Goal: Information Seeking & Learning: Learn about a topic

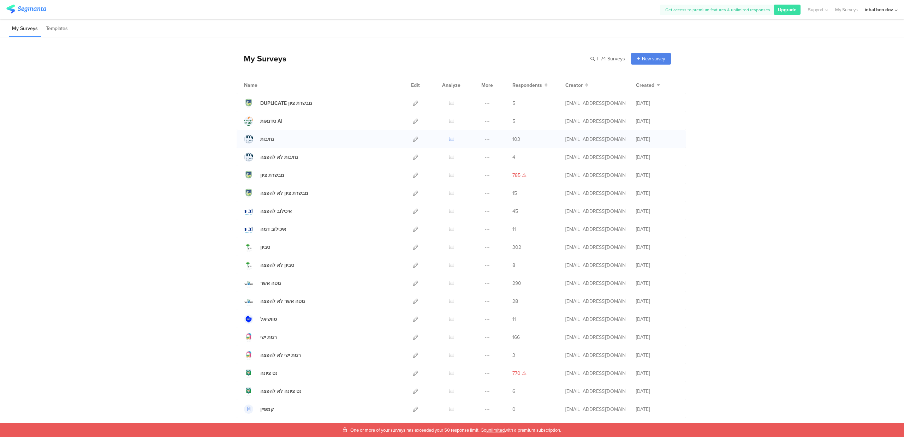
click at [449, 140] on icon at bounding box center [451, 139] width 5 height 5
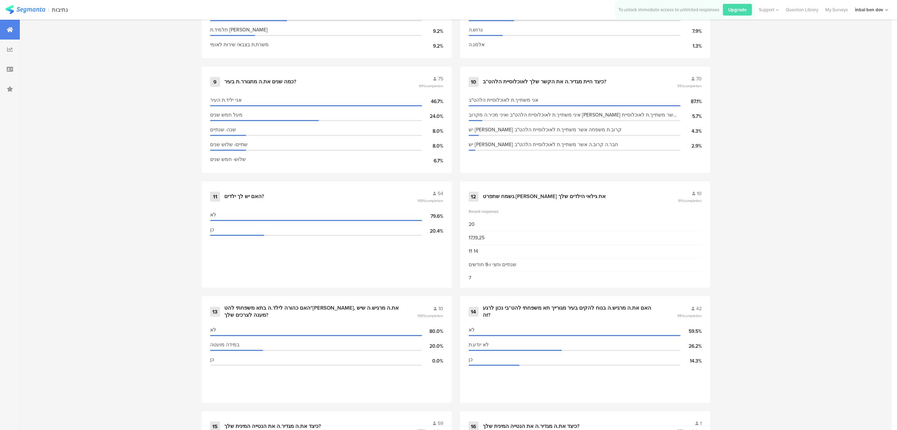
scroll to position [732, 2]
click at [576, 82] on div "10 כיצד היית מגדיר.ה את הקשר שלך לאוכלוסיית הלהט"ב? 70 93% completion" at bounding box center [584, 82] width 233 height 13
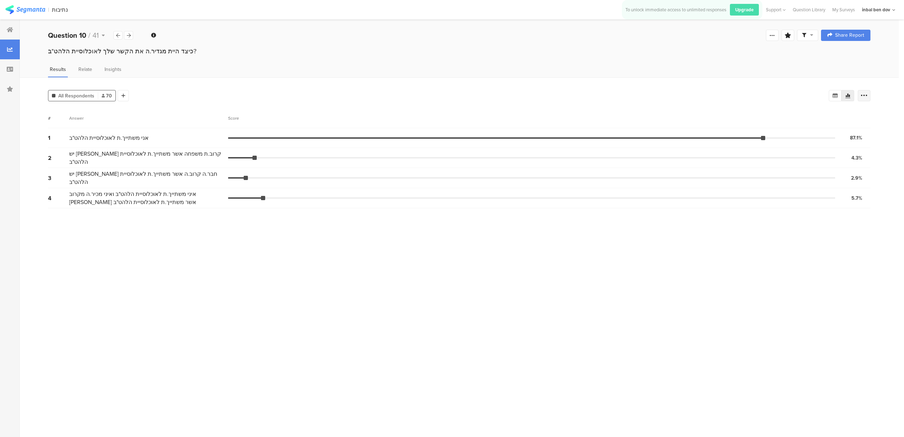
click at [863, 99] on div at bounding box center [863, 95] width 13 height 11
click at [862, 149] on div "Segment markers Confidence interval Vote count" at bounding box center [821, 130] width 88 height 43
click at [861, 146] on span at bounding box center [858, 145] width 11 height 6
click at [717, 81] on div "All Respondents 70 Add Segment # Answer Score 1 אני משתייך.ת לאוכלוסיית הלהט"ב …" at bounding box center [459, 257] width 879 height 360
click at [127, 28] on div "Welcome page 1 באיזה איזור בארץ את.ה מתגורר.ת? 2 באיזה רשות מקומית את.ה מתגורר.…" at bounding box center [459, 35] width 879 height 23
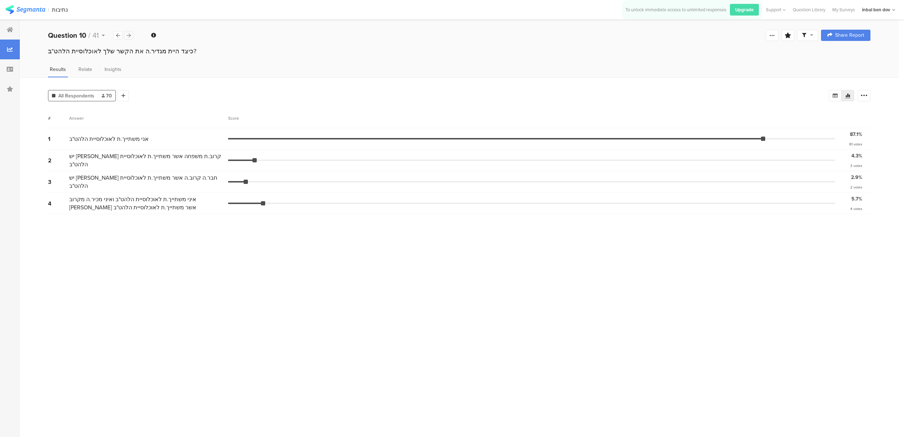
click at [127, 33] on icon at bounding box center [129, 35] width 4 height 5
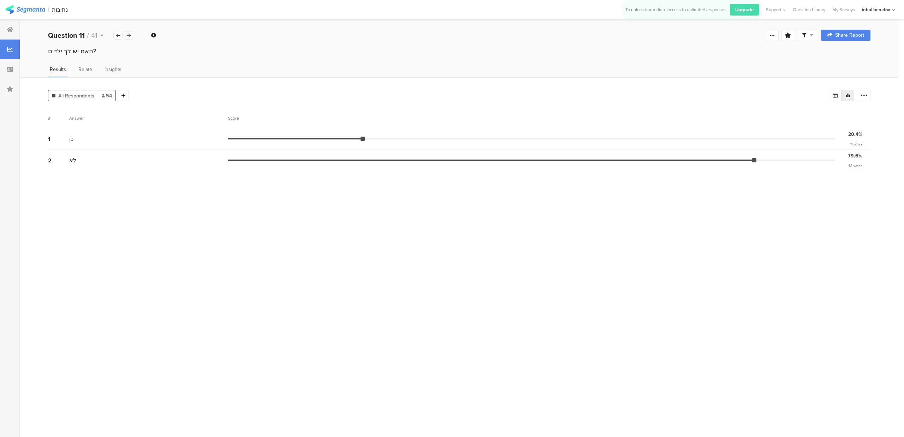
click at [127, 36] on icon at bounding box center [129, 35] width 4 height 5
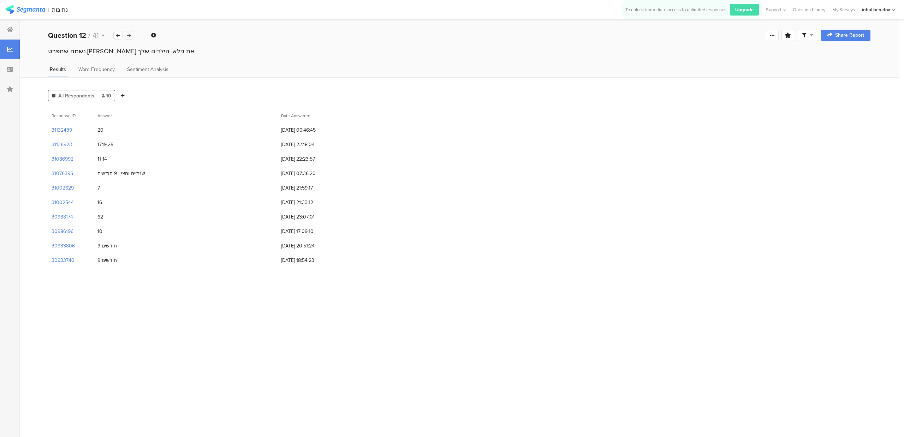
click at [127, 36] on icon at bounding box center [129, 35] width 4 height 5
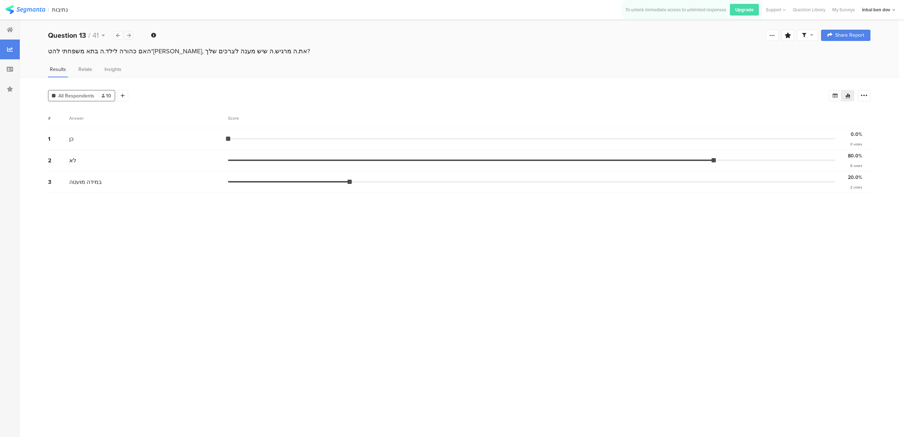
click at [127, 36] on icon at bounding box center [129, 35] width 4 height 5
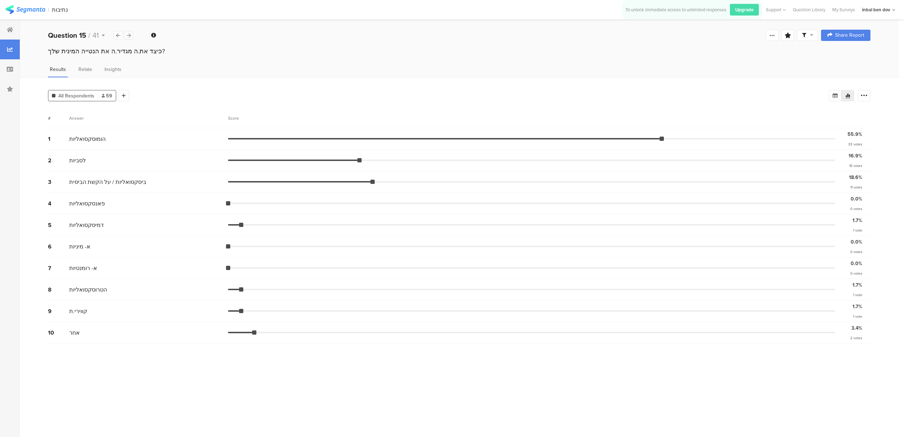
click at [127, 36] on icon at bounding box center [129, 35] width 4 height 5
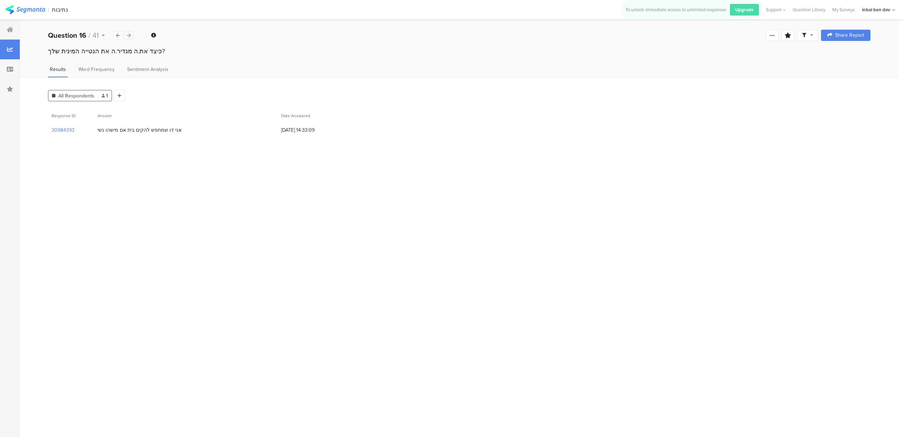
click at [127, 36] on icon at bounding box center [129, 35] width 4 height 5
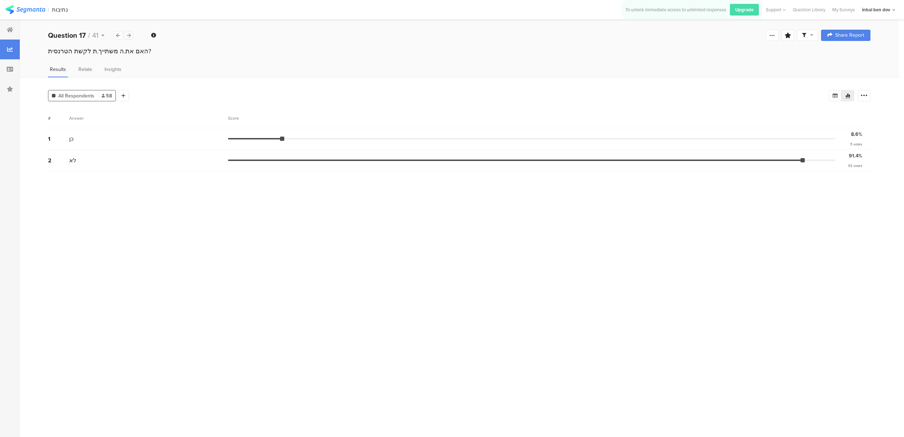
click at [127, 35] on icon at bounding box center [129, 35] width 4 height 5
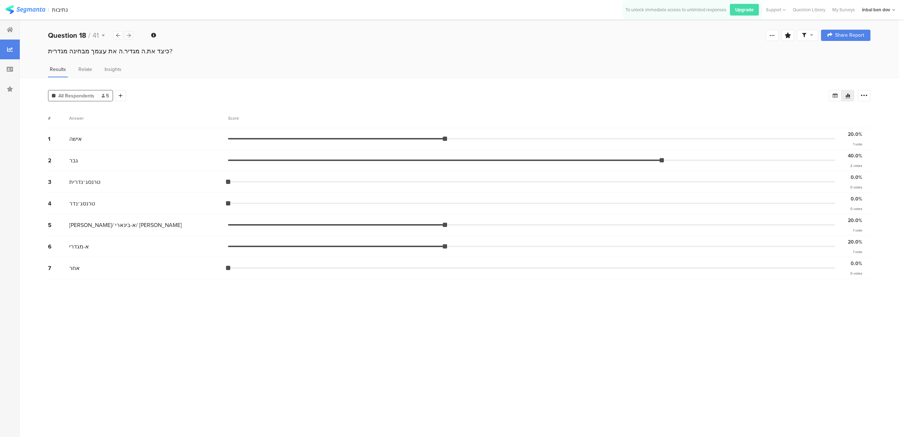
click at [127, 35] on icon at bounding box center [129, 35] width 4 height 5
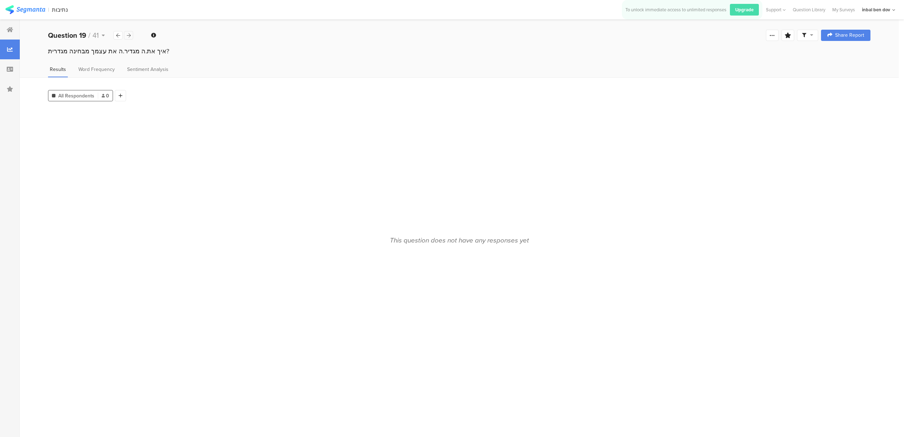
click at [127, 35] on icon at bounding box center [129, 35] width 4 height 5
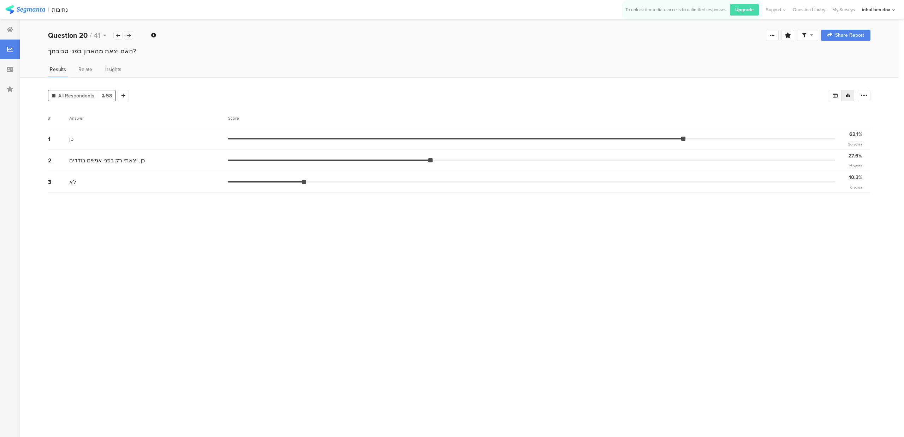
click at [127, 35] on icon at bounding box center [129, 35] width 4 height 5
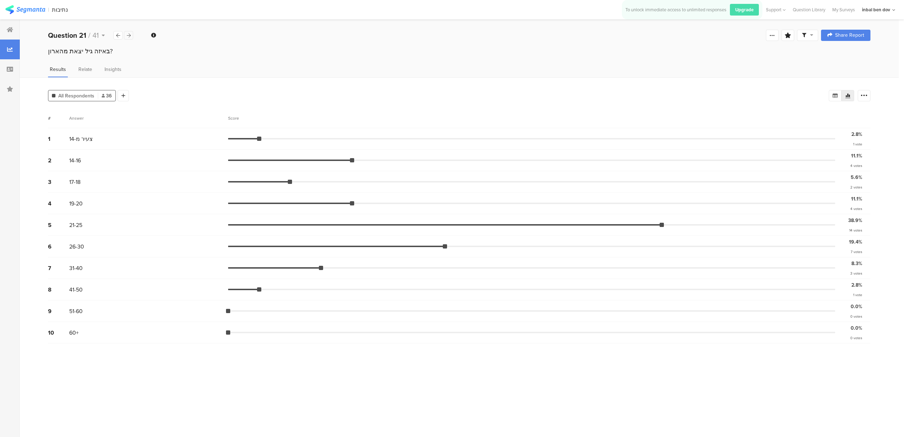
click at [127, 35] on icon at bounding box center [129, 35] width 4 height 5
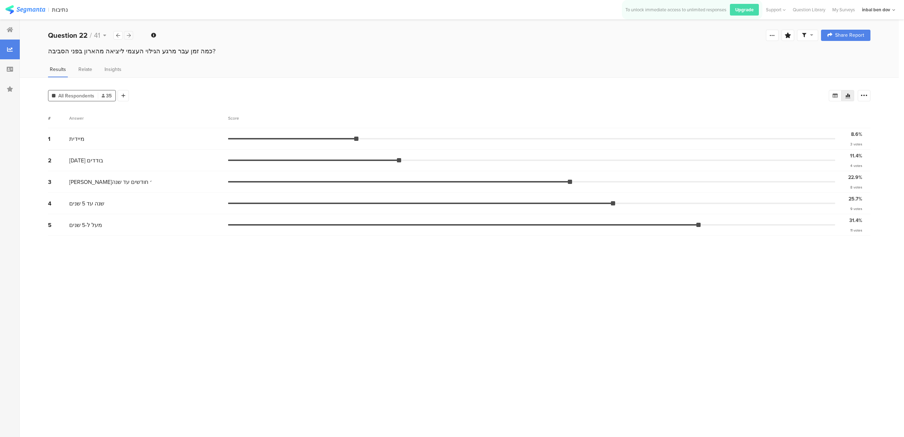
click at [127, 35] on icon at bounding box center [129, 35] width 4 height 5
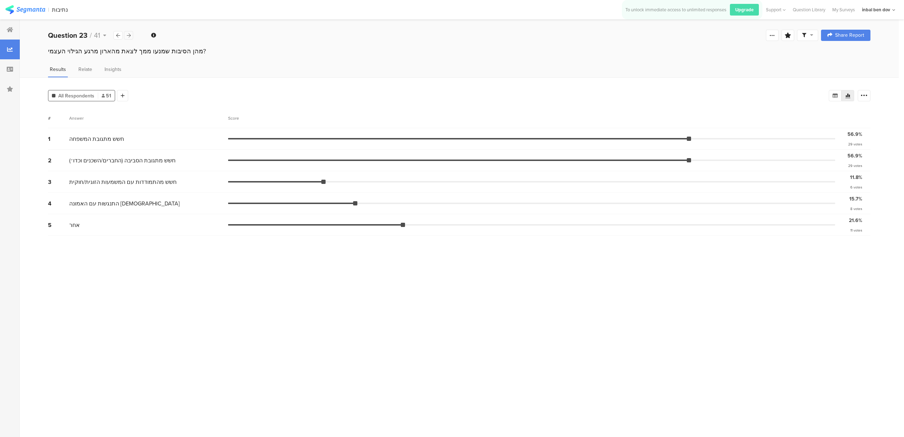
click at [127, 35] on icon at bounding box center [129, 35] width 4 height 5
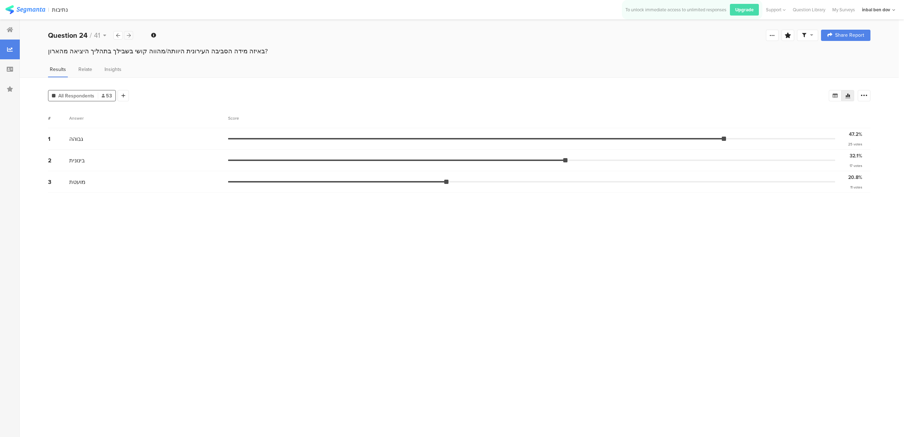
click at [127, 35] on icon at bounding box center [129, 35] width 4 height 5
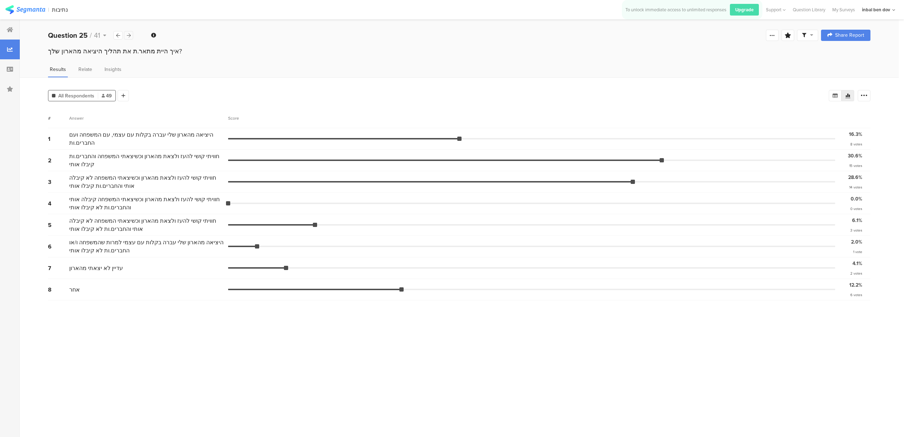
click at [127, 35] on icon at bounding box center [129, 35] width 4 height 5
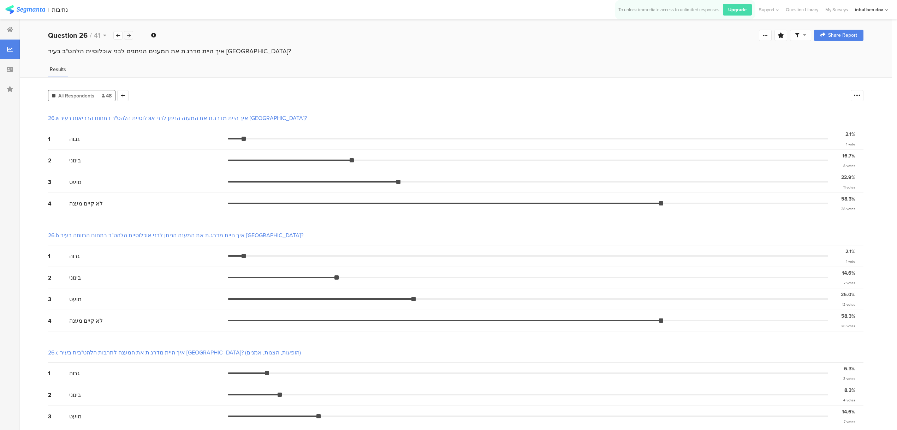
click at [127, 35] on icon at bounding box center [129, 35] width 4 height 5
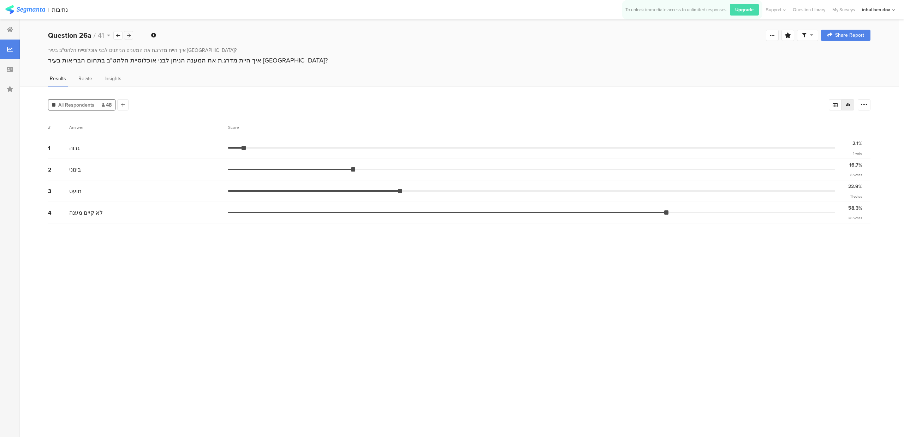
click at [127, 35] on icon at bounding box center [129, 35] width 4 height 5
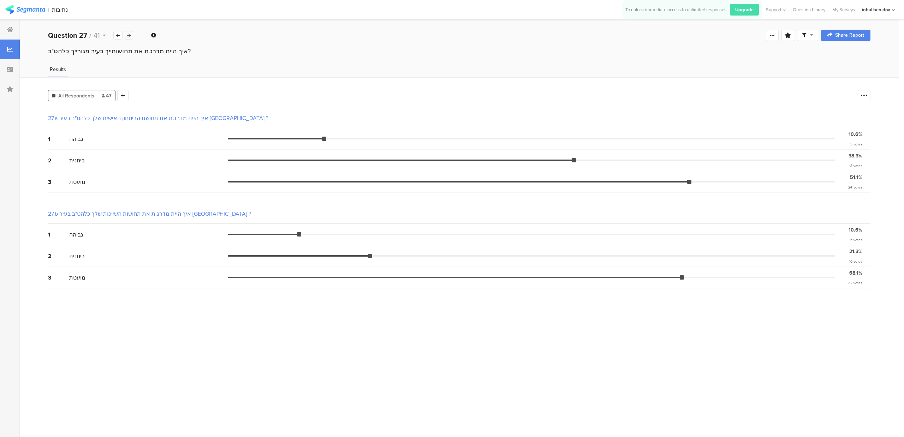
click at [127, 35] on icon at bounding box center [129, 35] width 4 height 5
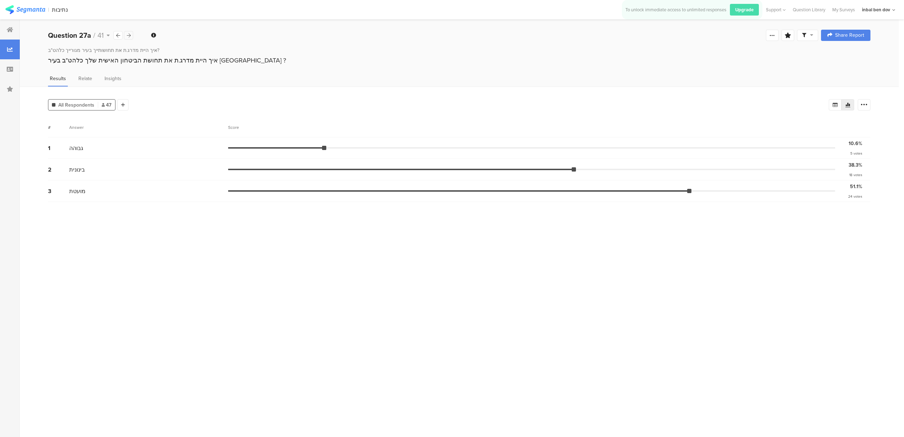
click at [127, 35] on icon at bounding box center [129, 35] width 4 height 5
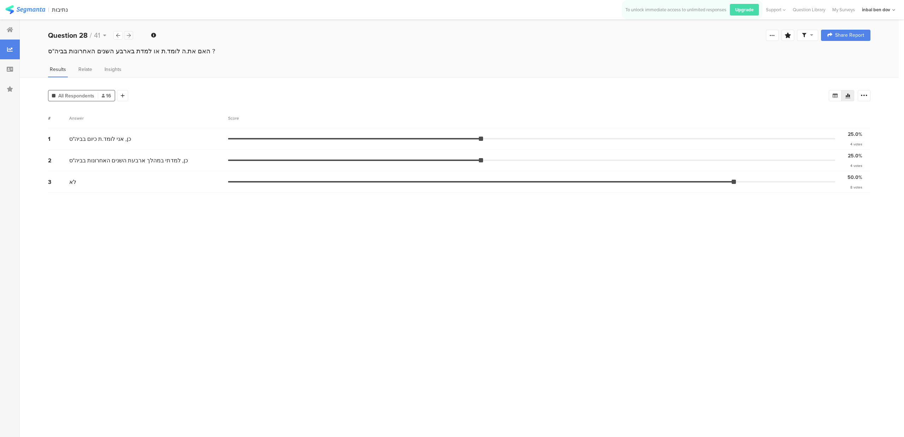
click at [127, 35] on icon at bounding box center [129, 35] width 4 height 5
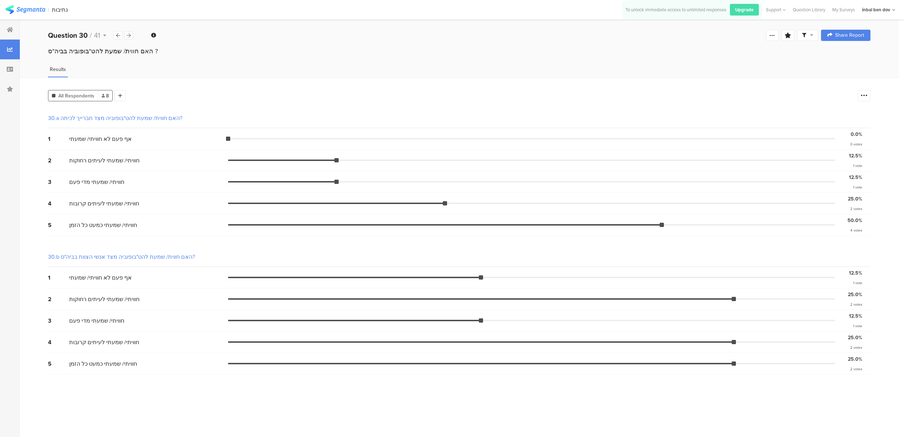
click at [127, 35] on icon at bounding box center [129, 35] width 4 height 5
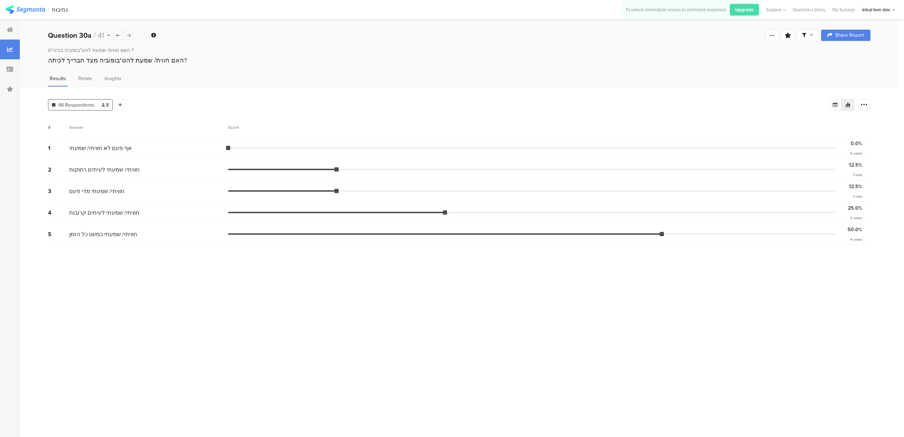
click at [127, 35] on icon at bounding box center [129, 35] width 4 height 5
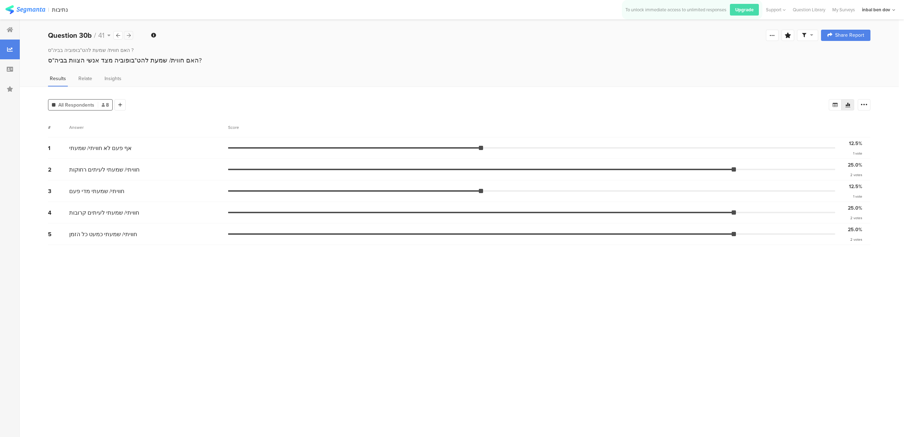
click at [127, 35] on icon at bounding box center [129, 35] width 4 height 5
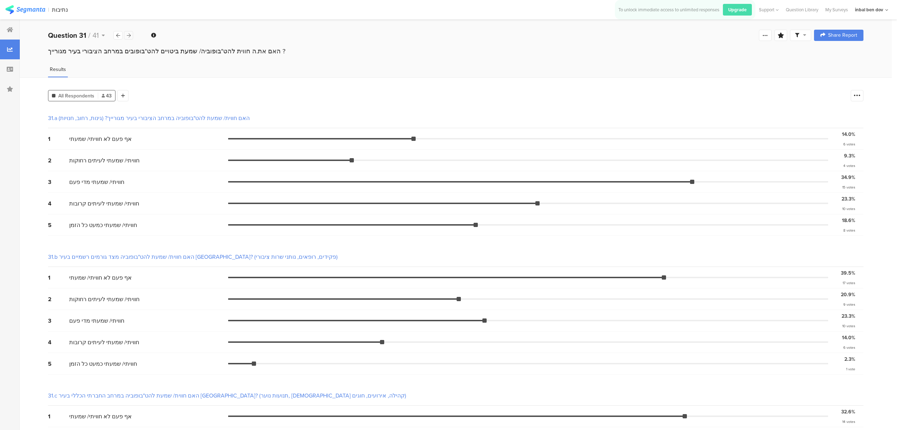
click at [127, 35] on icon at bounding box center [129, 35] width 4 height 5
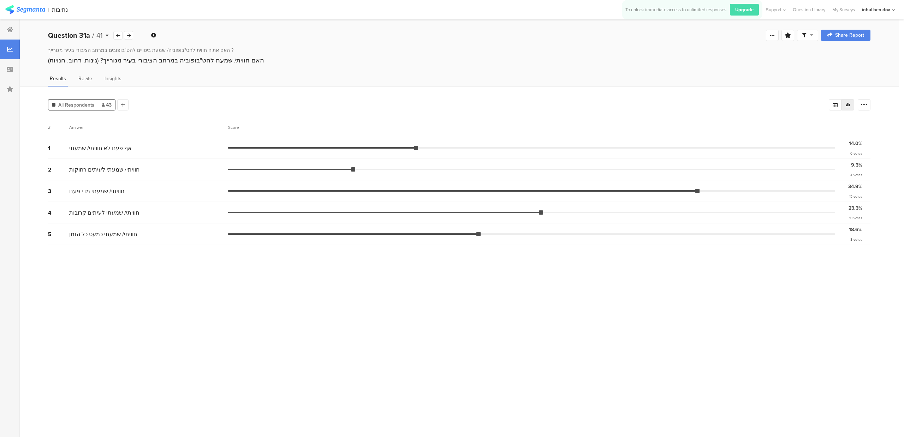
click at [89, 33] on b "Question 31a" at bounding box center [69, 35] width 42 height 11
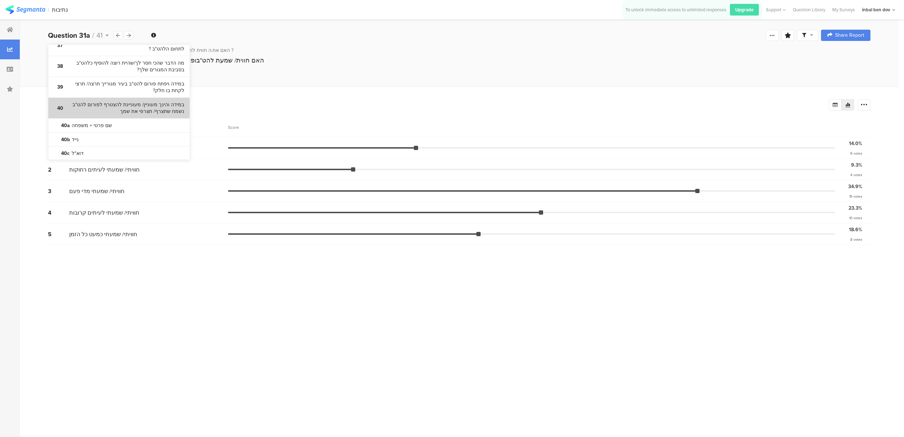
scroll to position [917, 0]
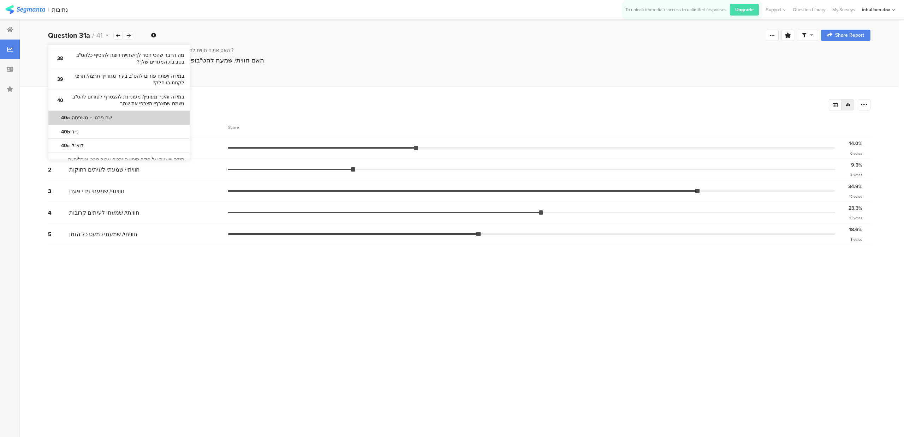
click at [78, 114] on bdi "שם פרטי + משפחה" at bounding box center [92, 117] width 40 height 7
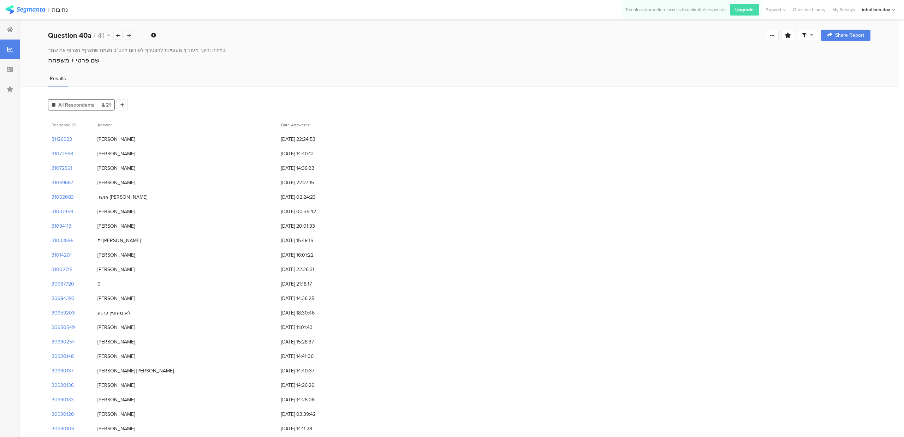
click at [130, 36] on icon at bounding box center [129, 35] width 4 height 5
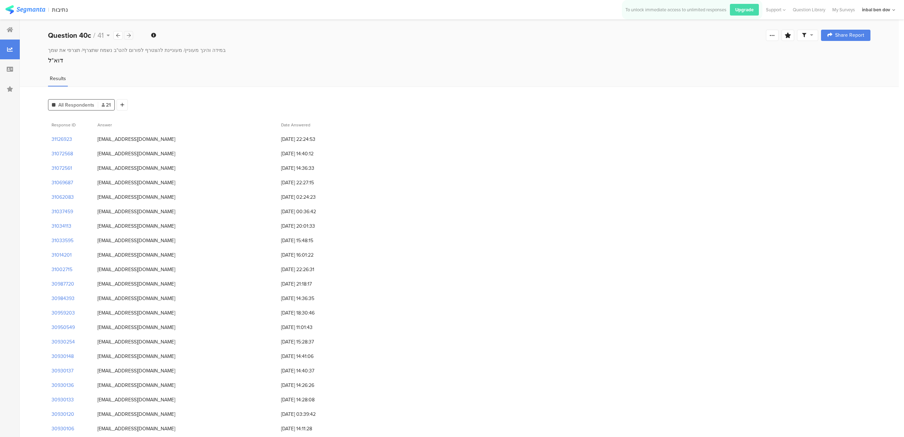
click at [130, 36] on icon at bounding box center [129, 35] width 4 height 5
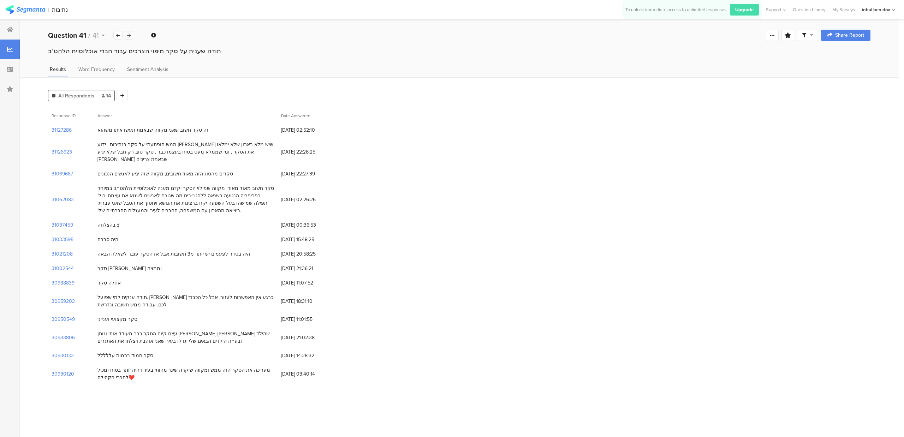
click at [130, 36] on icon at bounding box center [129, 35] width 4 height 5
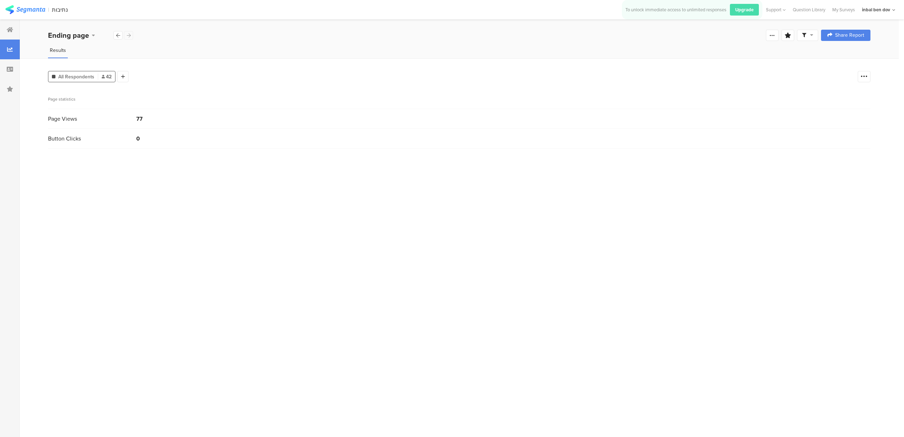
click at [130, 36] on div "Ending page" at bounding box center [90, 35] width 85 height 11
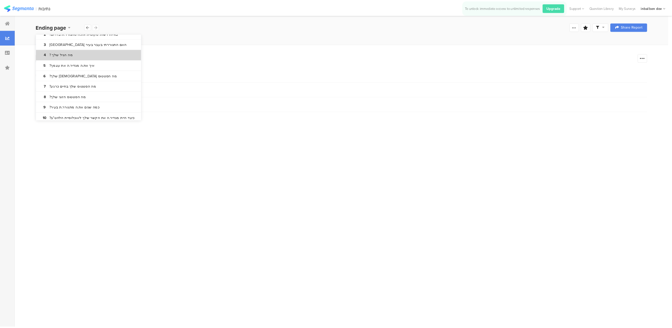
scroll to position [94, 0]
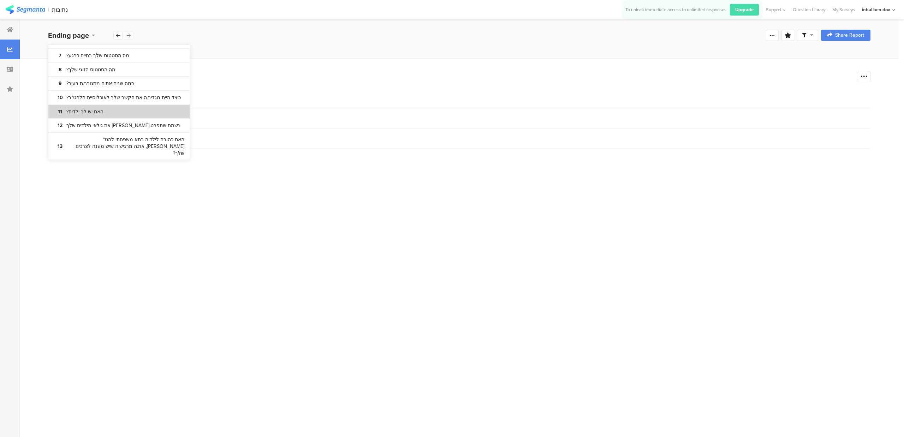
click at [120, 114] on section "11 האם יש לך ילדים?" at bounding box center [118, 112] width 141 height 14
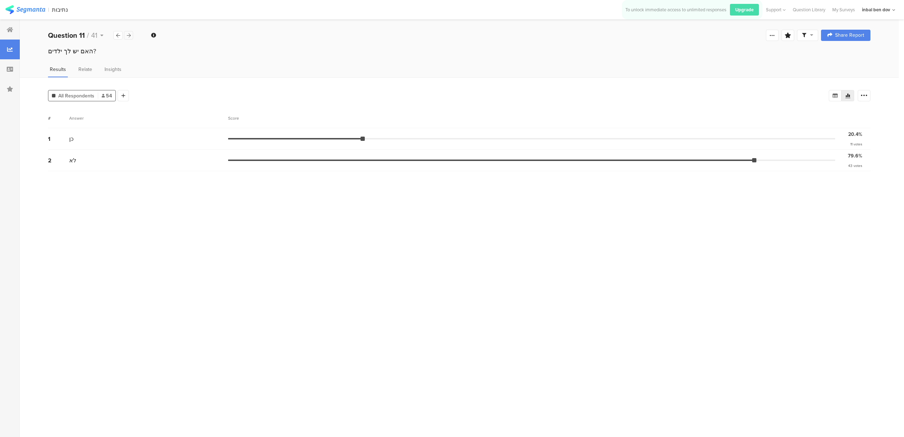
click at [127, 34] on icon at bounding box center [129, 35] width 4 height 5
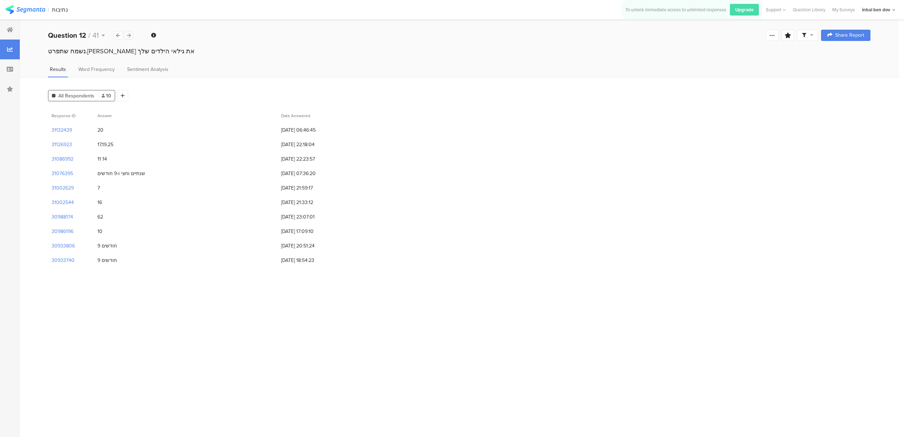
click at [129, 37] on div at bounding box center [128, 35] width 9 height 8
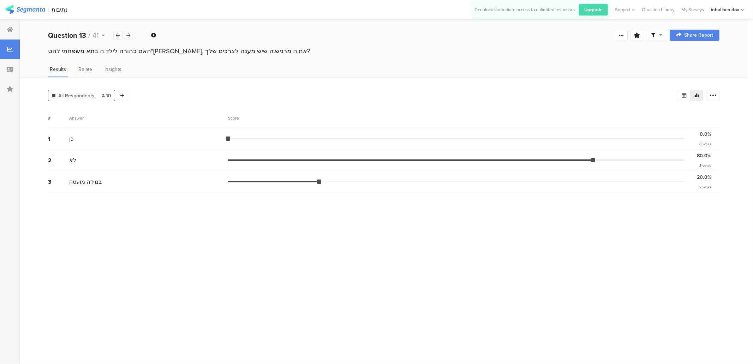
click at [125, 34] on div at bounding box center [128, 35] width 9 height 8
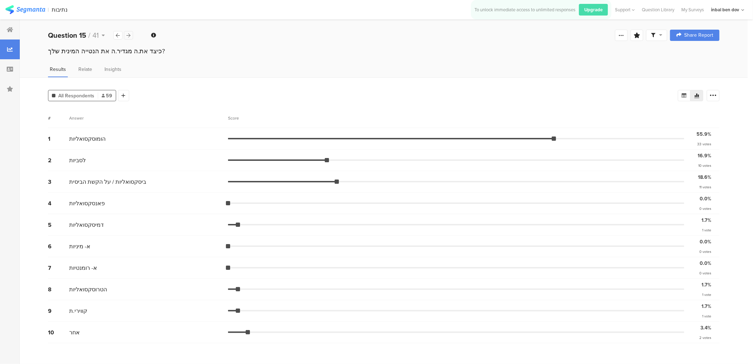
click at [125, 34] on div at bounding box center [128, 35] width 9 height 8
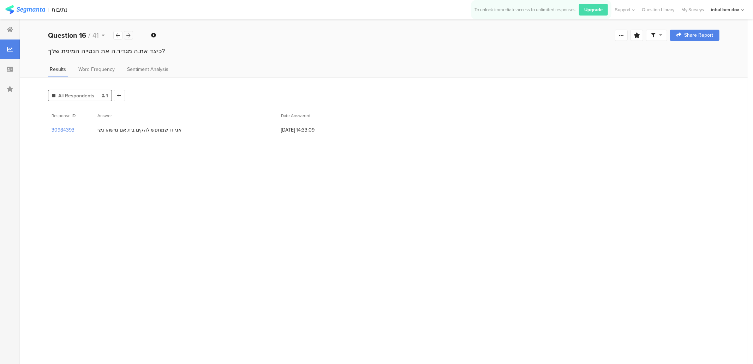
click at [125, 34] on div at bounding box center [128, 35] width 9 height 8
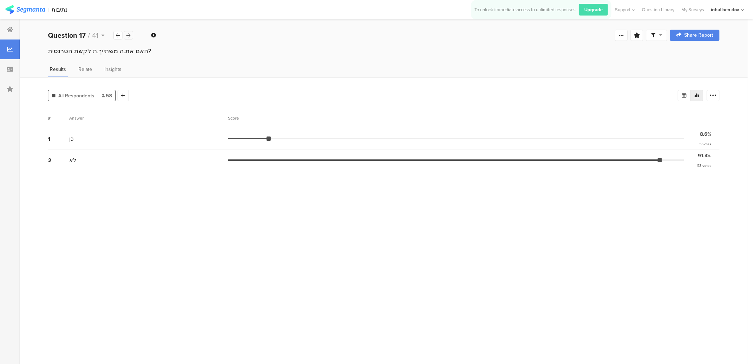
click at [125, 34] on div at bounding box center [128, 35] width 9 height 8
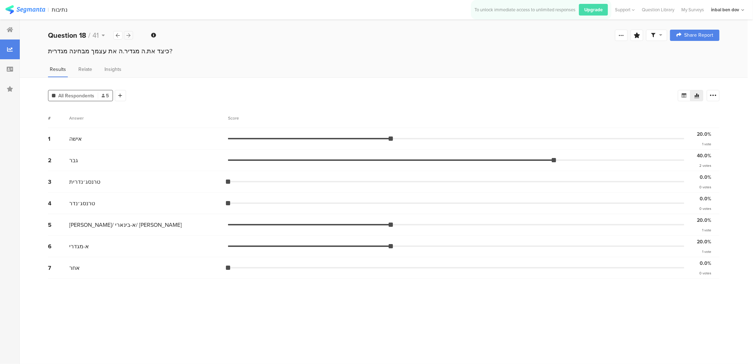
click at [125, 34] on div at bounding box center [128, 35] width 9 height 8
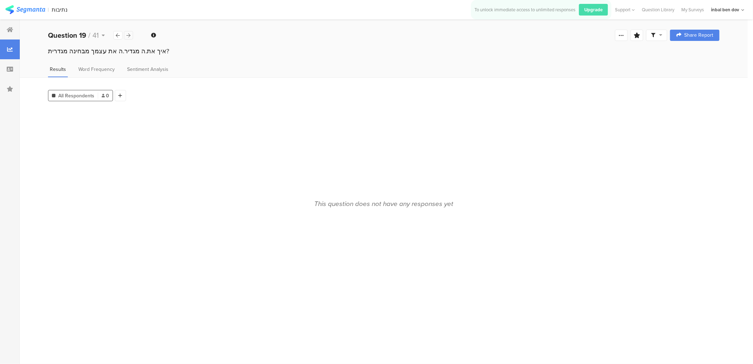
click at [125, 34] on div at bounding box center [128, 35] width 9 height 8
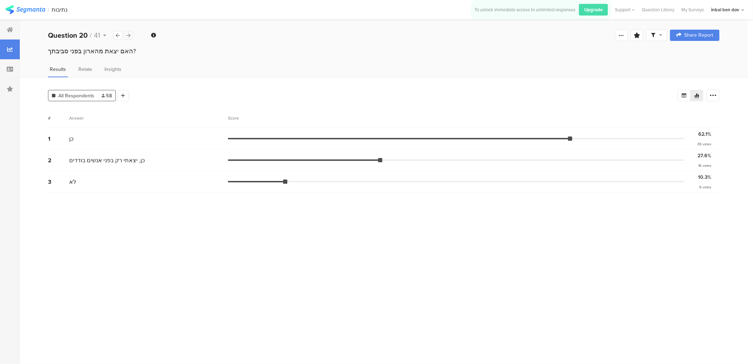
click at [125, 34] on div at bounding box center [128, 35] width 9 height 8
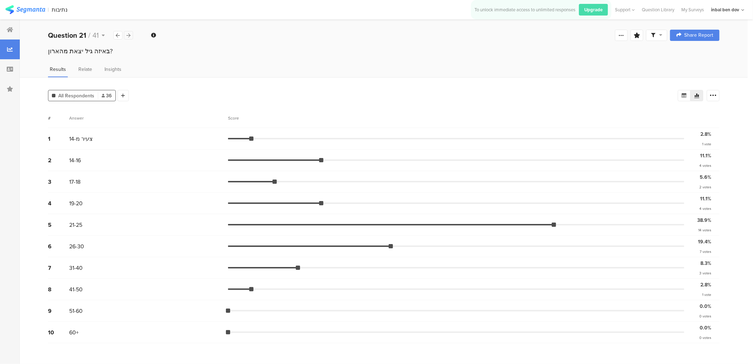
click at [125, 34] on div at bounding box center [128, 35] width 9 height 8
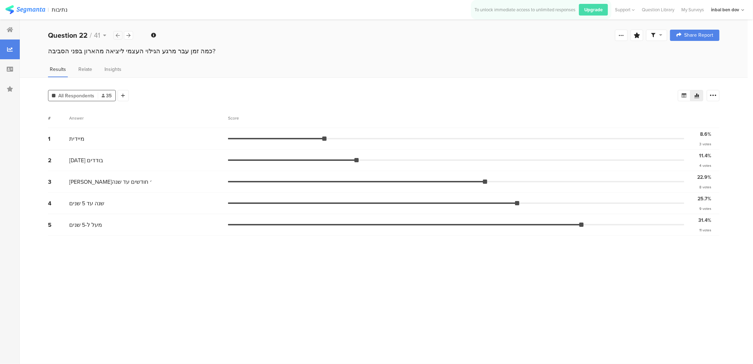
click at [118, 36] on icon at bounding box center [118, 35] width 4 height 5
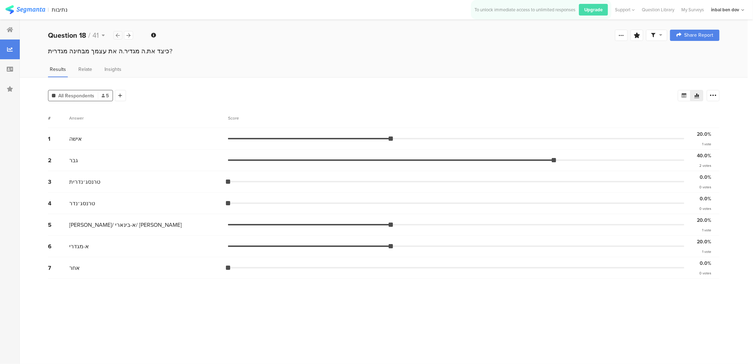
click at [118, 36] on icon at bounding box center [118, 35] width 4 height 5
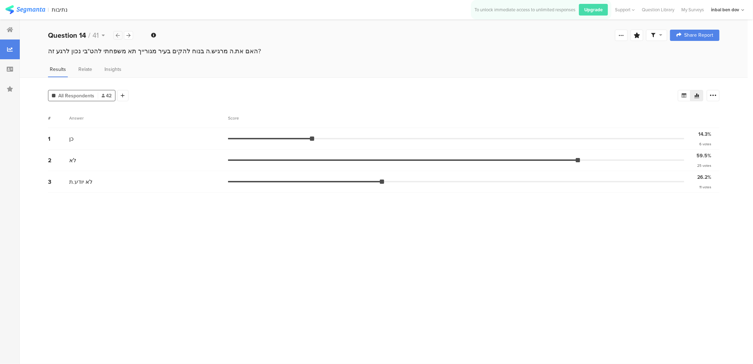
click at [118, 36] on icon at bounding box center [118, 35] width 4 height 5
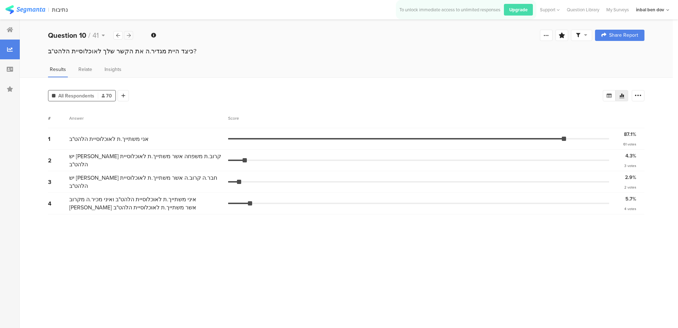
click at [127, 35] on icon at bounding box center [129, 35] width 4 height 5
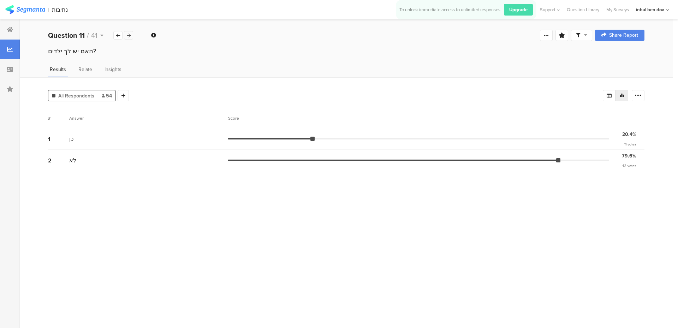
click at [130, 36] on icon at bounding box center [129, 35] width 4 height 5
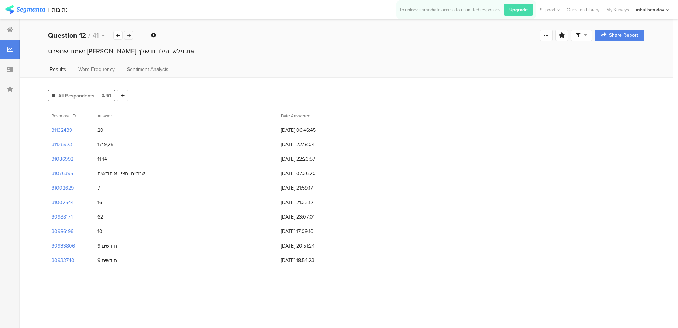
click at [130, 36] on icon at bounding box center [129, 35] width 4 height 5
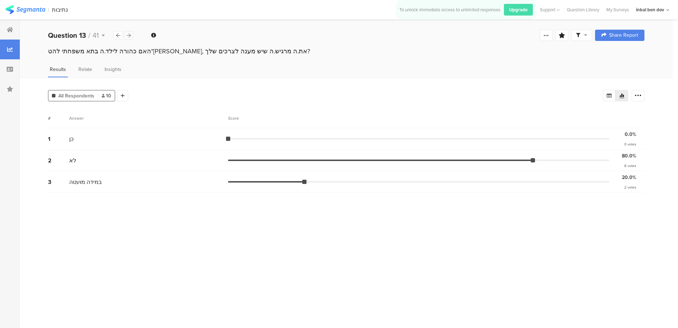
click at [131, 39] on div at bounding box center [128, 35] width 9 height 8
click at [129, 38] on div at bounding box center [128, 35] width 9 height 8
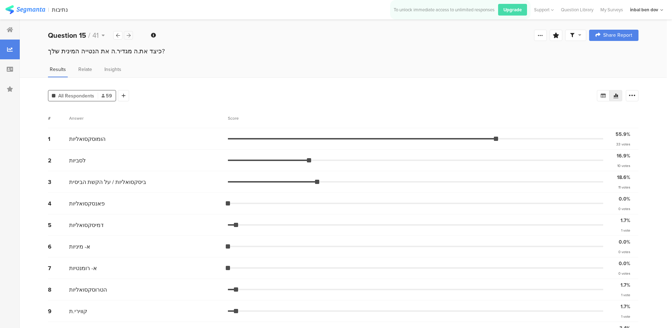
click at [129, 38] on div at bounding box center [128, 35] width 9 height 8
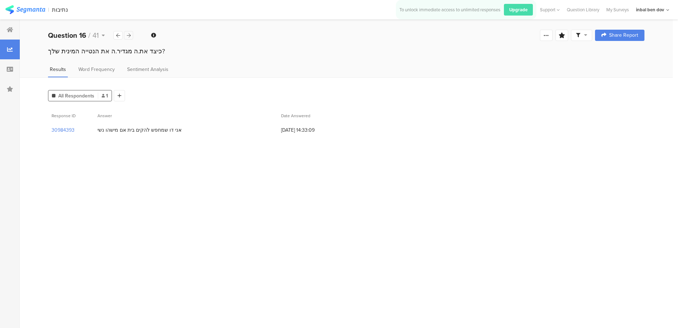
click at [129, 38] on div at bounding box center [128, 35] width 9 height 8
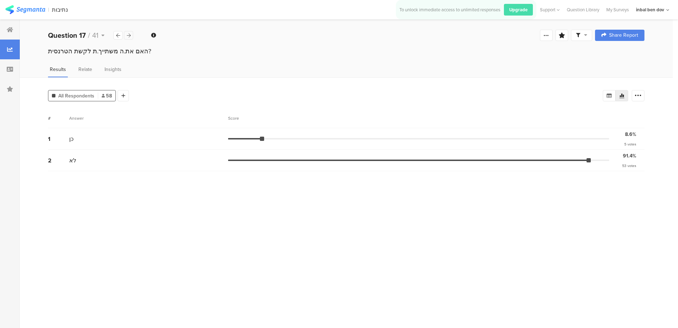
click at [129, 38] on div at bounding box center [128, 35] width 9 height 8
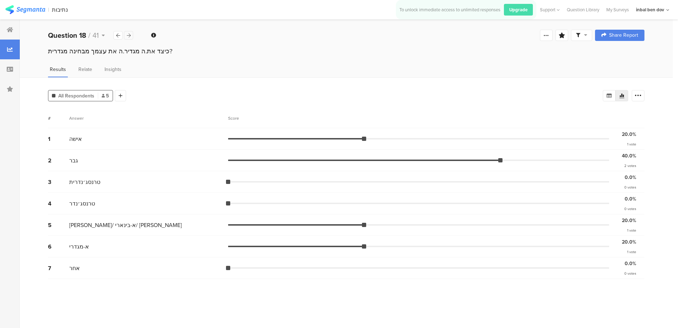
click at [129, 38] on div at bounding box center [128, 35] width 9 height 8
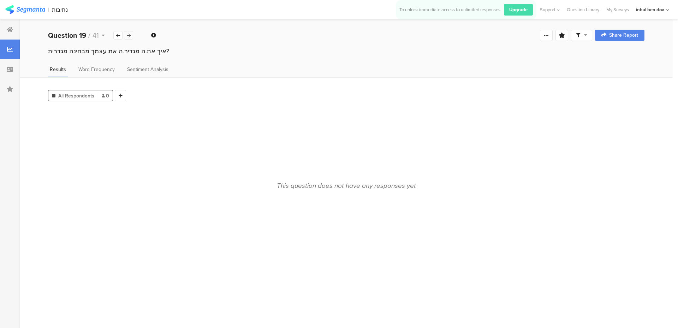
click at [129, 38] on div at bounding box center [128, 35] width 9 height 8
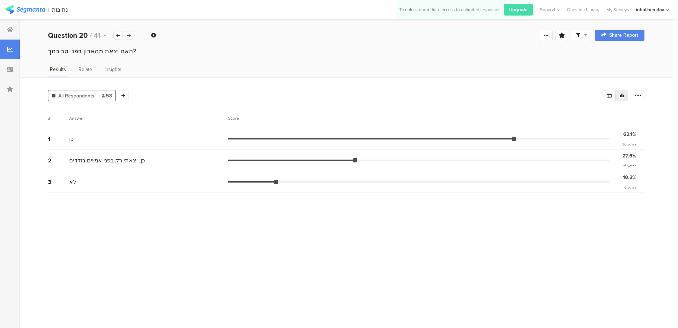
click at [127, 37] on icon at bounding box center [129, 35] width 4 height 5
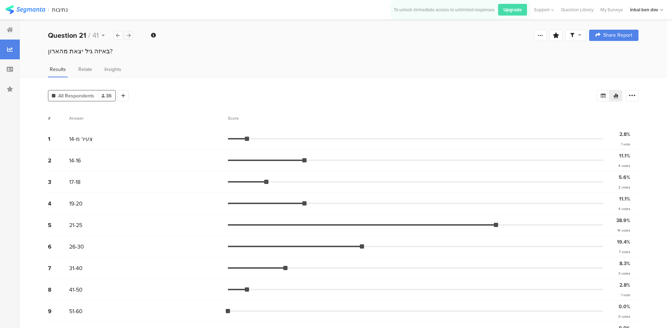
click at [131, 35] on div at bounding box center [128, 35] width 9 height 8
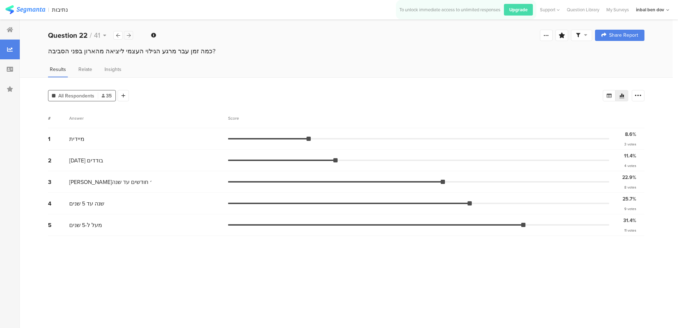
click at [127, 34] on icon at bounding box center [129, 35] width 4 height 5
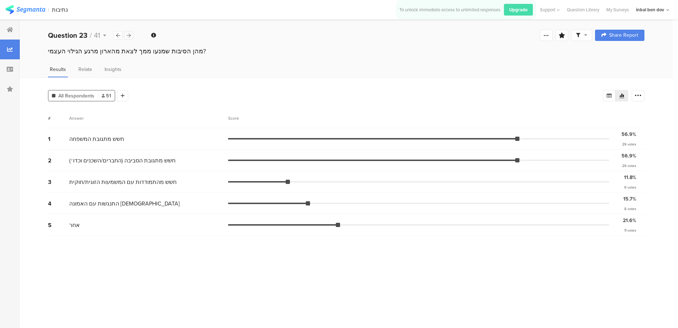
click at [132, 33] on div at bounding box center [128, 35] width 9 height 8
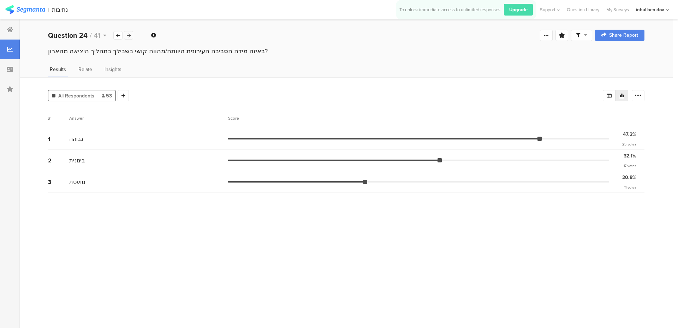
click at [132, 33] on div at bounding box center [128, 35] width 9 height 8
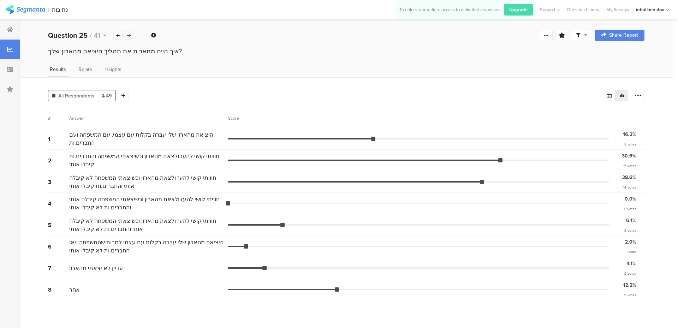
click at [127, 38] on div at bounding box center [128, 35] width 9 height 8
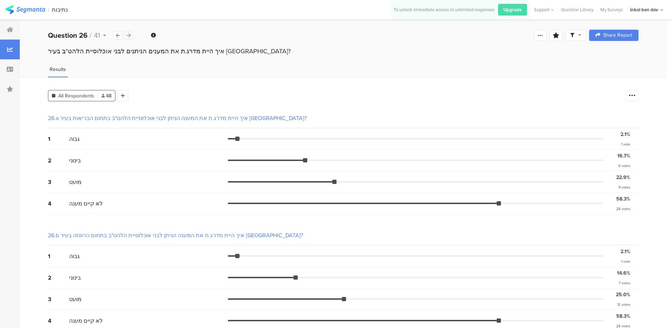
click at [131, 38] on div at bounding box center [128, 35] width 9 height 8
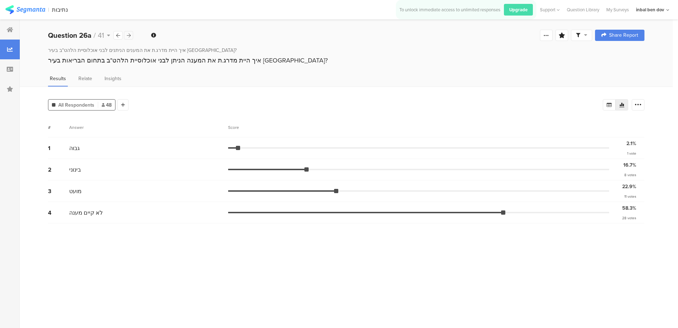
click at [131, 38] on div at bounding box center [128, 35] width 9 height 8
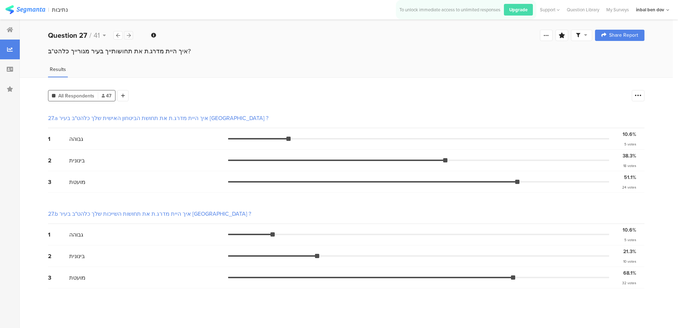
click at [131, 38] on div at bounding box center [128, 35] width 9 height 8
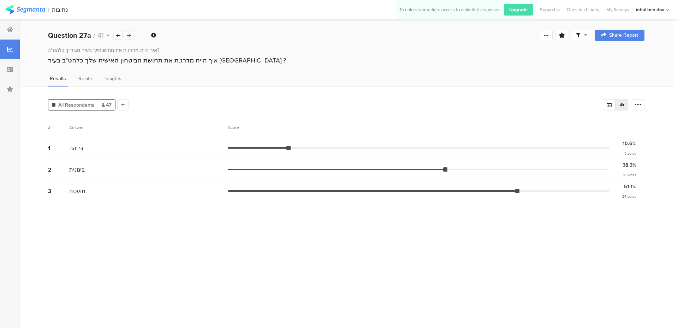
click at [130, 34] on icon at bounding box center [129, 35] width 4 height 5
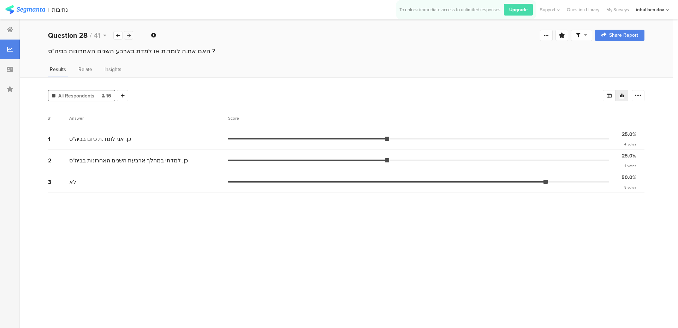
click at [130, 34] on icon at bounding box center [129, 35] width 4 height 5
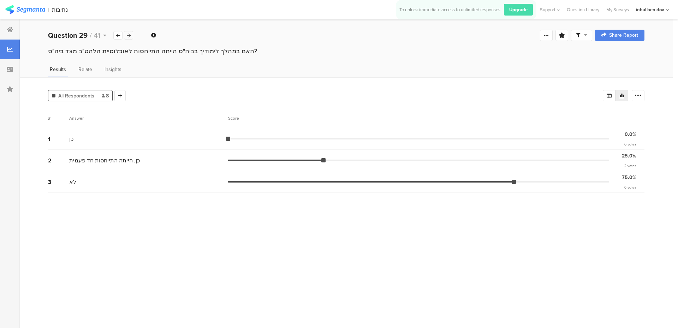
click at [130, 34] on icon at bounding box center [129, 35] width 4 height 5
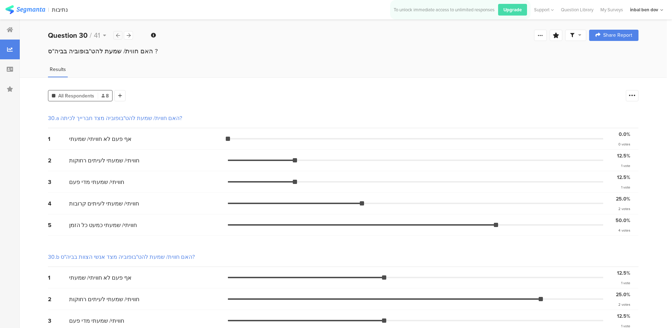
click at [118, 34] on icon at bounding box center [118, 35] width 4 height 5
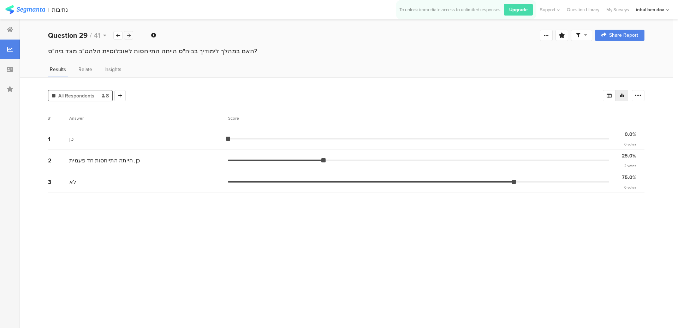
click at [127, 34] on icon at bounding box center [129, 35] width 4 height 5
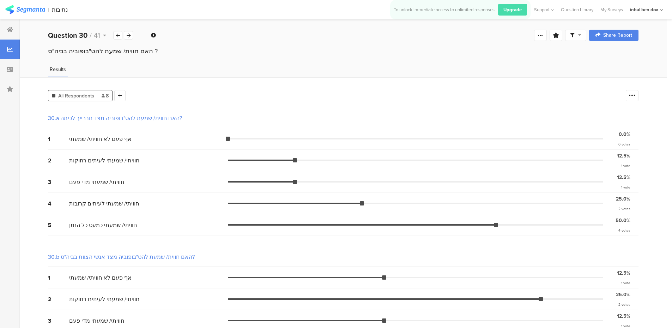
click at [133, 37] on div "Question 30 / 41" at bounding box center [90, 35] width 85 height 11
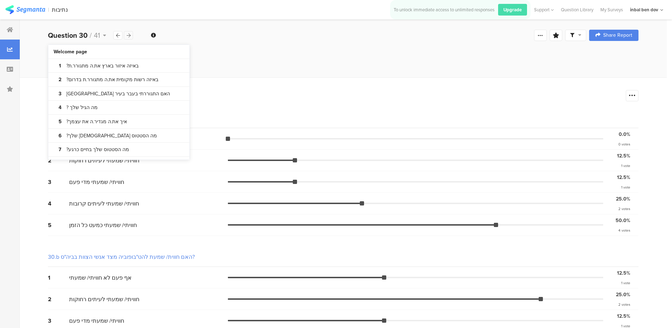
click at [130, 36] on icon at bounding box center [129, 35] width 4 height 5
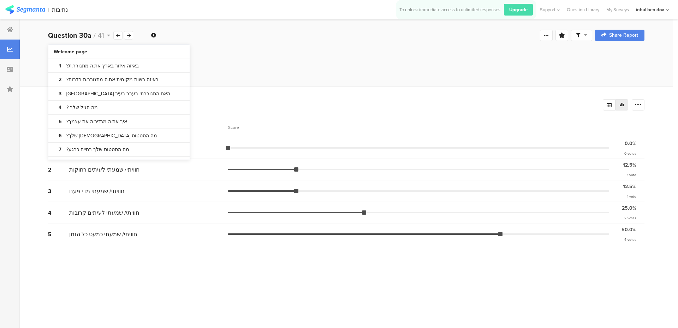
click at [236, 52] on div "האם חווית/ שמעת להט"בופוביה בביה"ס ?" at bounding box center [346, 50] width 596 height 7
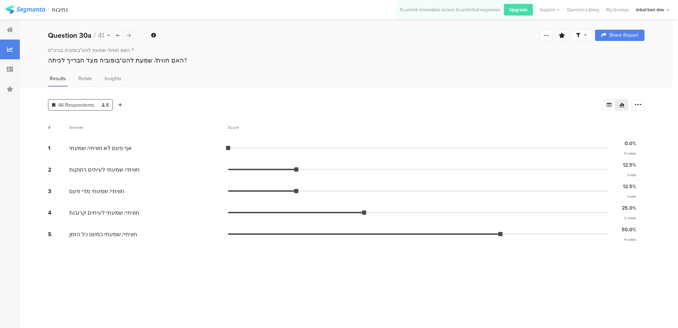
click at [128, 34] on icon at bounding box center [129, 35] width 4 height 5
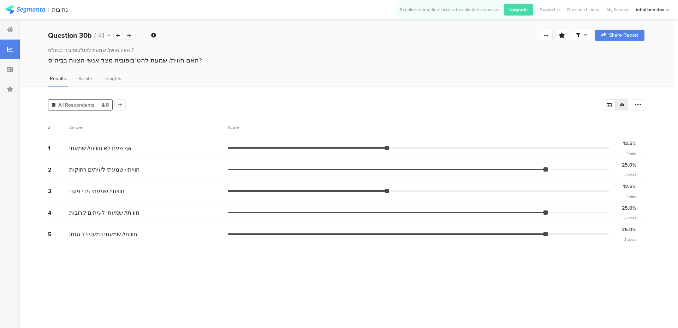
click at [128, 34] on icon at bounding box center [129, 35] width 4 height 5
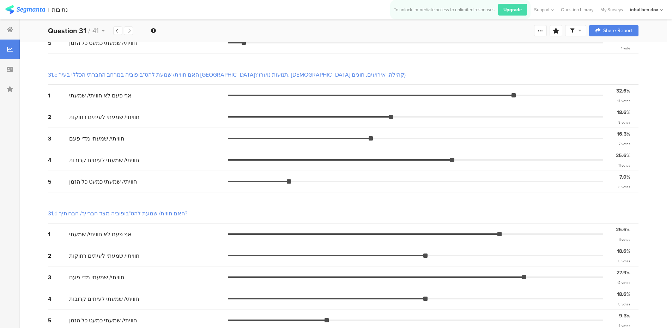
scroll to position [309, 0]
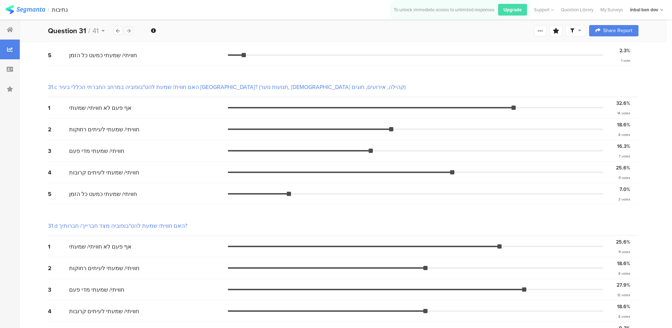
click at [132, 31] on div at bounding box center [128, 30] width 9 height 8
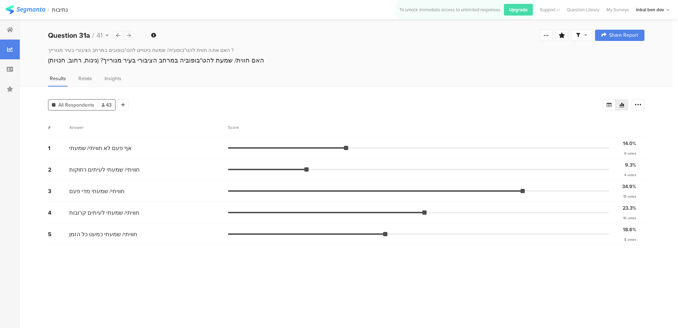
click at [132, 31] on div at bounding box center [128, 35] width 9 height 8
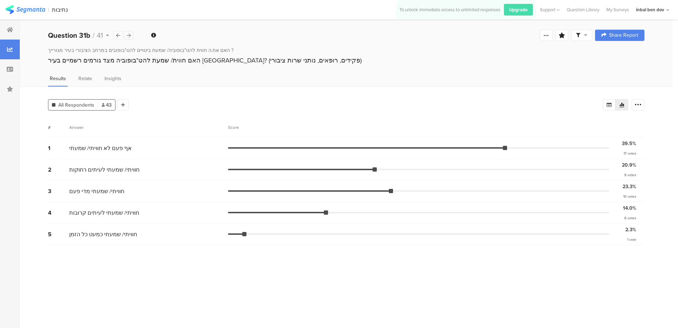
click at [132, 31] on div at bounding box center [128, 35] width 9 height 8
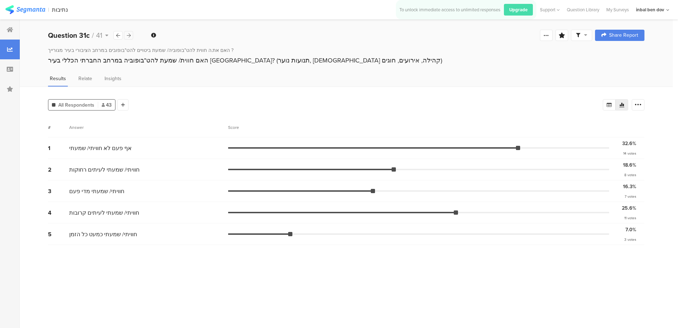
click at [132, 31] on div at bounding box center [128, 35] width 9 height 8
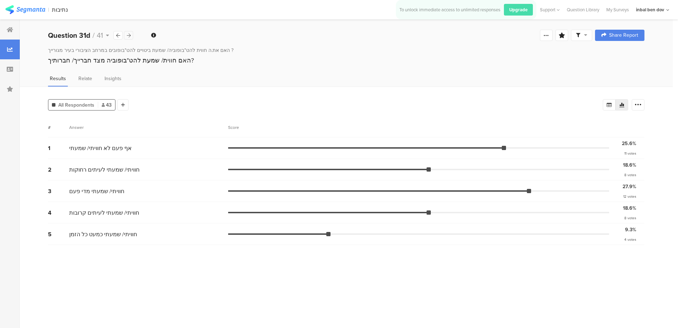
click at [132, 31] on div at bounding box center [128, 35] width 9 height 8
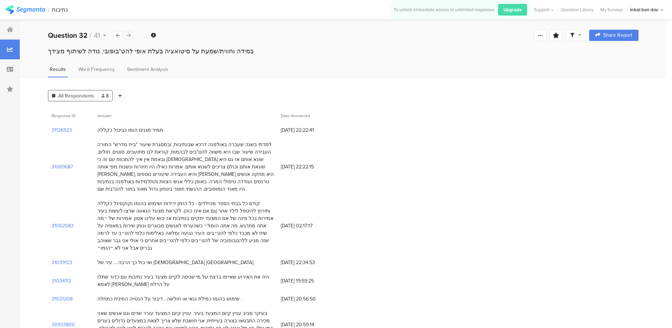
click at [132, 31] on div at bounding box center [128, 35] width 9 height 8
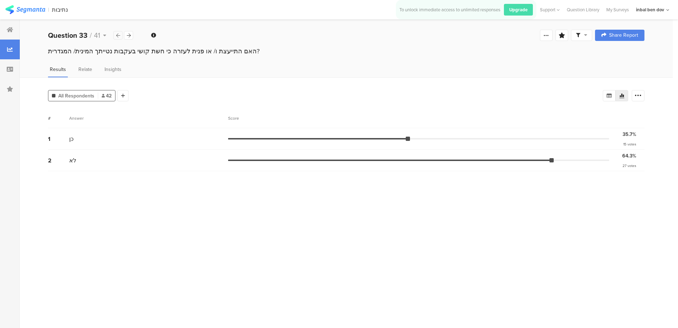
click at [121, 38] on div at bounding box center [117, 35] width 9 height 8
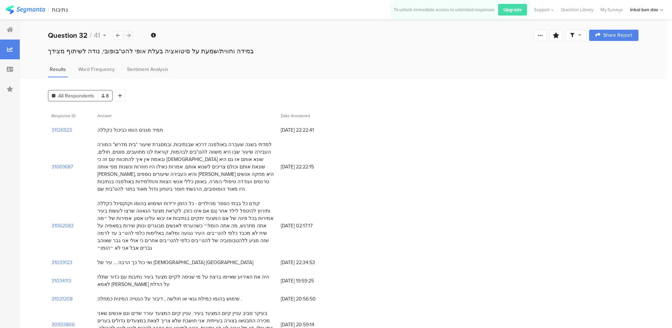
click at [129, 38] on div at bounding box center [128, 35] width 9 height 8
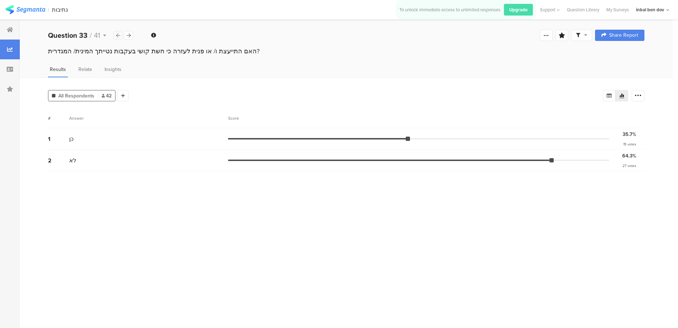
click at [122, 37] on div at bounding box center [117, 35] width 9 height 8
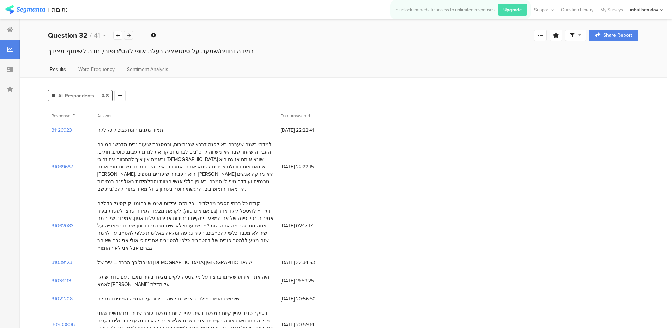
click at [132, 36] on div at bounding box center [128, 35] width 9 height 8
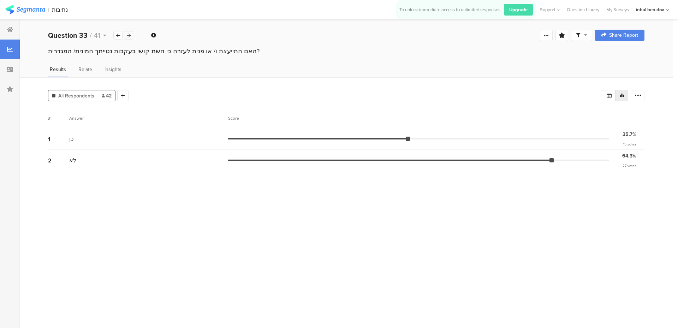
click at [132, 36] on div at bounding box center [128, 35] width 9 height 8
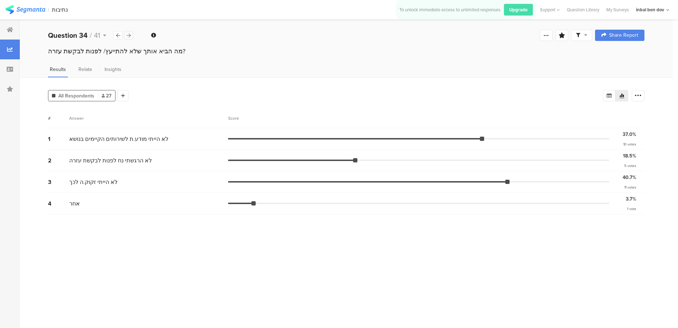
click at [125, 34] on div at bounding box center [128, 35] width 9 height 8
click at [130, 37] on div at bounding box center [128, 35] width 9 height 8
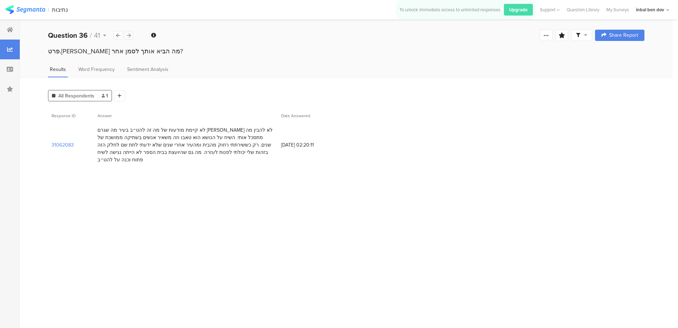
click at [130, 37] on icon at bounding box center [129, 35] width 4 height 5
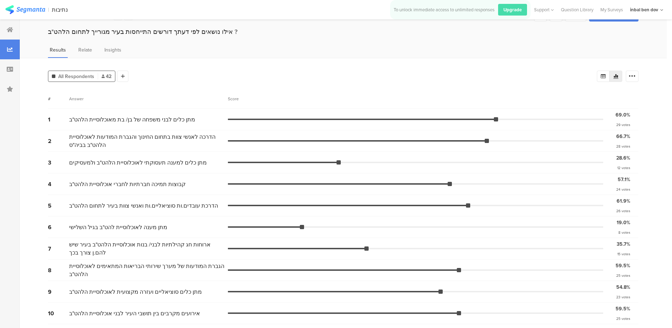
scroll to position [55, 0]
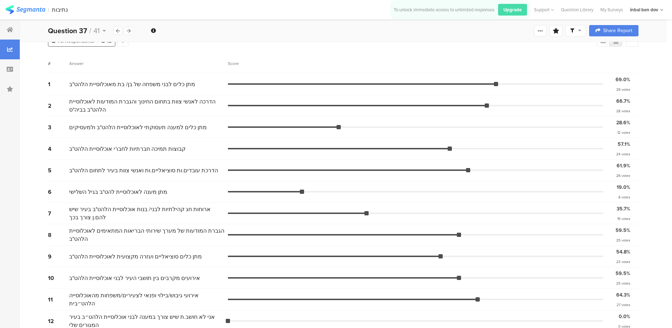
click at [130, 42] on div "All Respondents 42 Add Segment" at bounding box center [322, 39] width 549 height 14
click at [131, 35] on div "Question 37 / 41" at bounding box center [90, 30] width 85 height 11
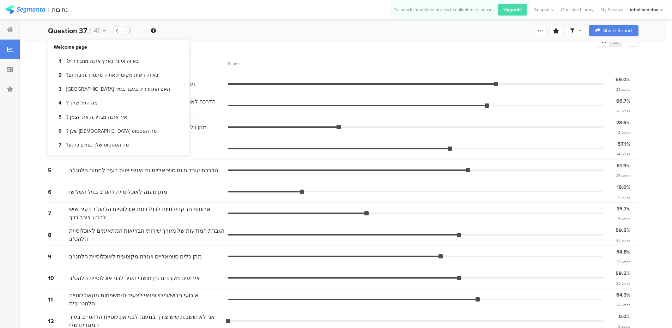
click at [127, 32] on icon at bounding box center [129, 31] width 4 height 5
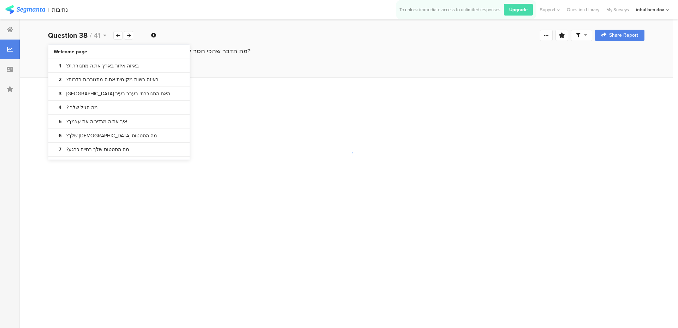
click at [272, 68] on div "Results Word Frequency Sentiment Analysis" at bounding box center [346, 72] width 653 height 12
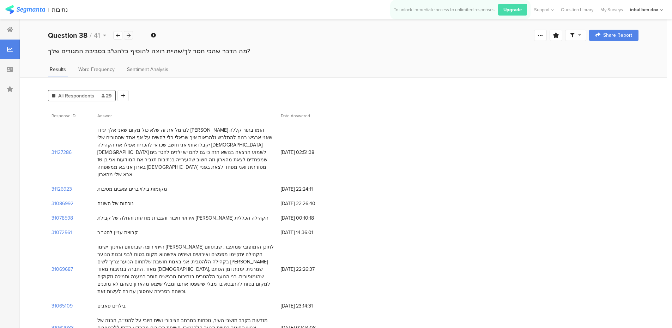
click at [128, 36] on icon at bounding box center [129, 35] width 4 height 5
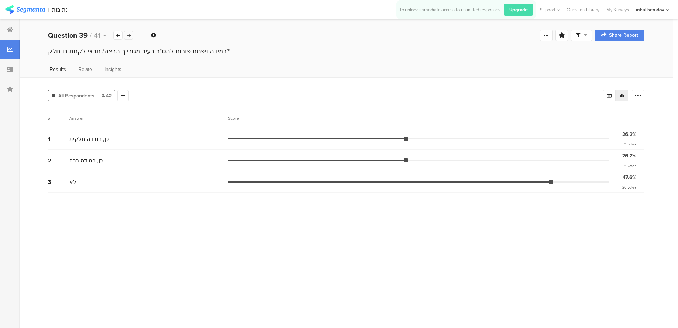
click at [132, 36] on div at bounding box center [128, 35] width 9 height 8
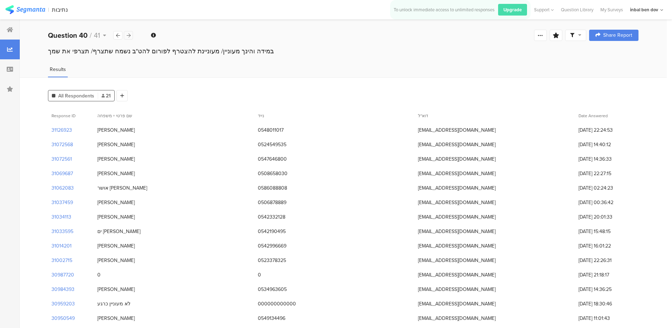
click at [128, 37] on icon at bounding box center [129, 35] width 4 height 5
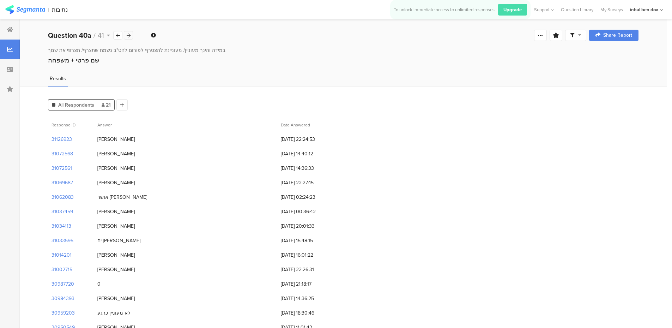
click at [128, 37] on icon at bounding box center [129, 35] width 4 height 5
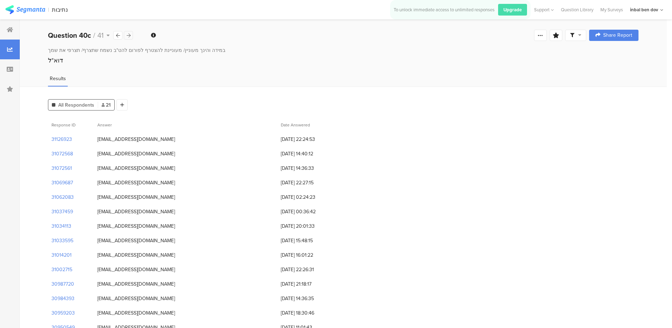
click at [128, 37] on icon at bounding box center [129, 35] width 4 height 5
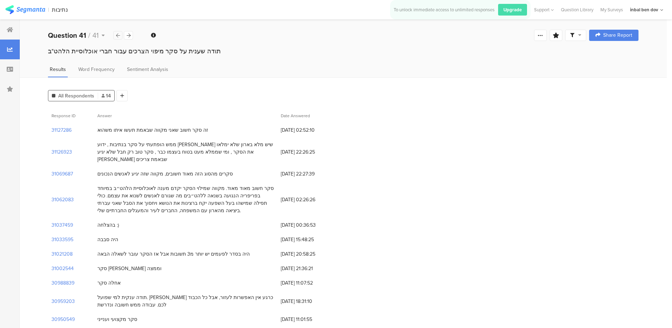
click at [118, 39] on div at bounding box center [117, 35] width 9 height 8
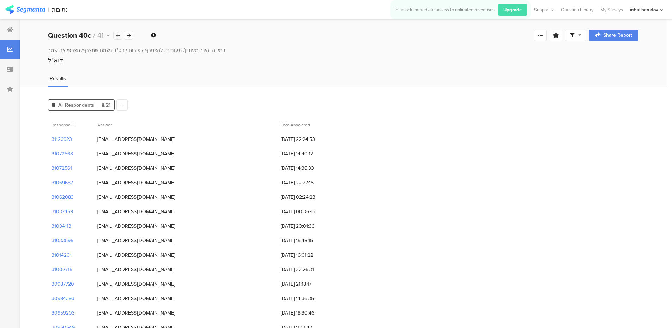
click at [118, 39] on div at bounding box center [117, 35] width 9 height 8
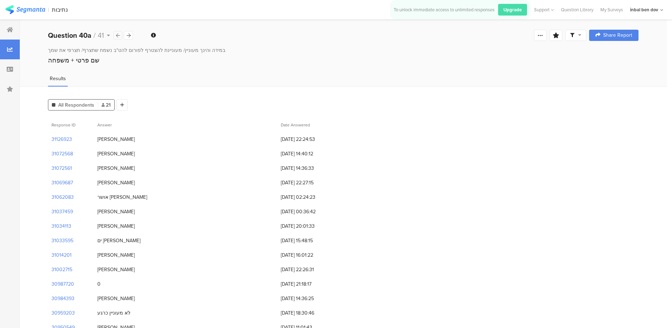
click at [118, 39] on div at bounding box center [117, 35] width 9 height 8
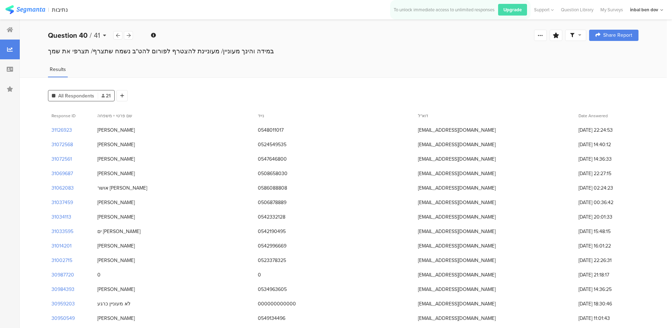
click at [102, 37] on div "Question 40 / 41" at bounding box center [80, 35] width 65 height 11
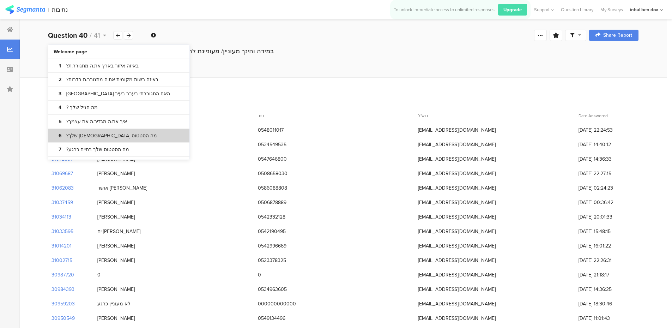
click at [114, 132] on section "6 מה הסטטוס הדתי שלך?" at bounding box center [118, 136] width 141 height 14
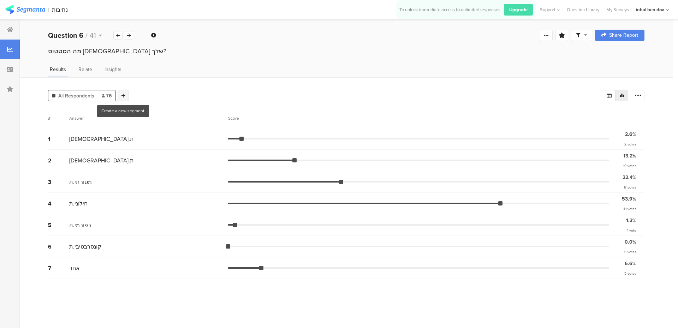
click at [123, 97] on icon at bounding box center [123, 95] width 4 height 5
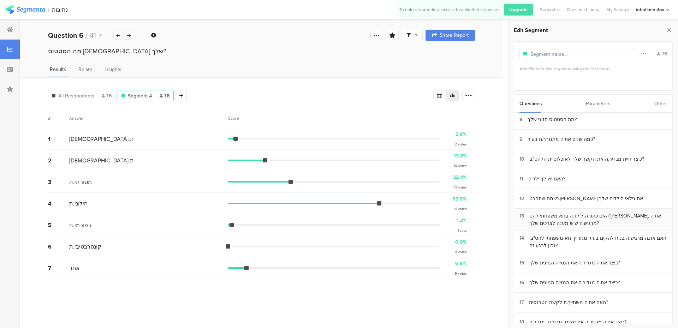
scroll to position [141, 0]
click at [561, 160] on div "כיצד היית מגדיר.ה את הקשר שלך לאוכלוסיית הלהט"ב?" at bounding box center [586, 159] width 114 height 7
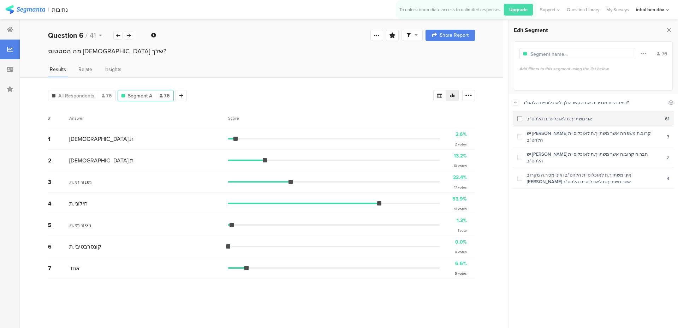
click at [522, 116] on span at bounding box center [519, 118] width 5 height 5
